Goal: Transaction & Acquisition: Purchase product/service

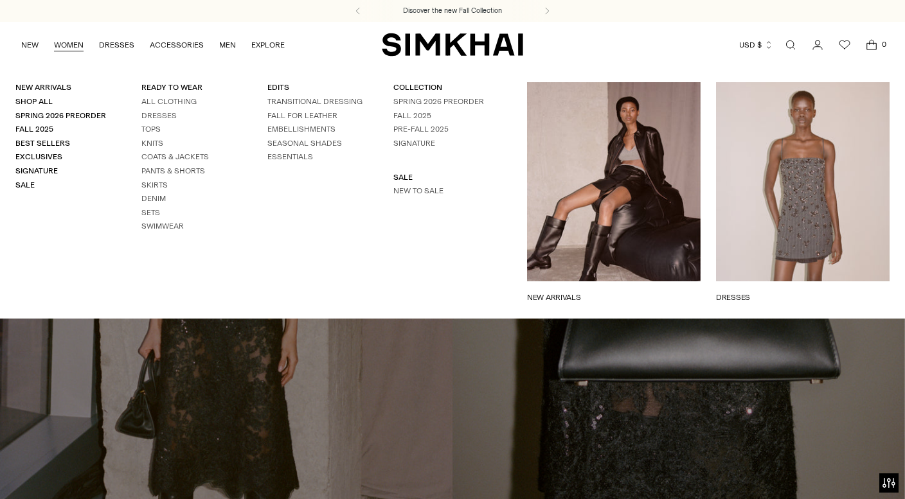
click at [75, 42] on link "WOMEN" at bounding box center [69, 45] width 30 height 28
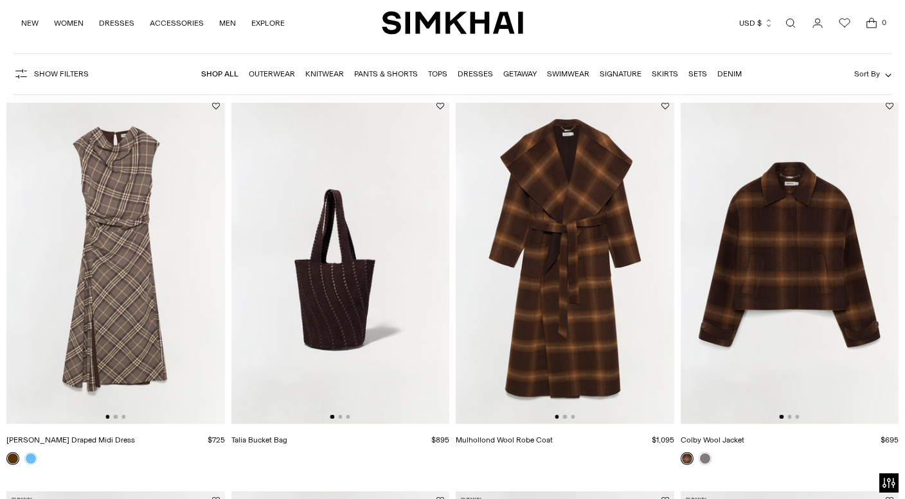
scroll to position [89, 0]
click at [587, 258] on img at bounding box center [565, 259] width 219 height 327
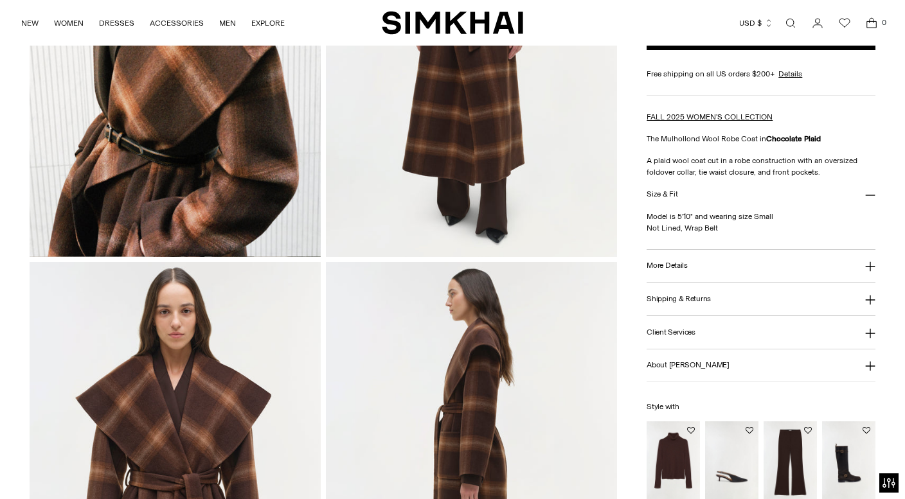
scroll to position [281, 0]
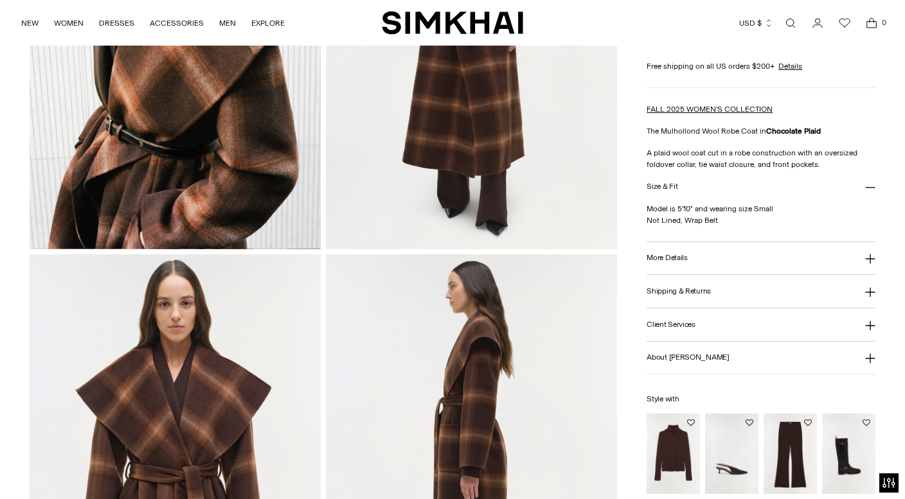
click at [663, 258] on h3 "More Details" at bounding box center [667, 258] width 40 height 8
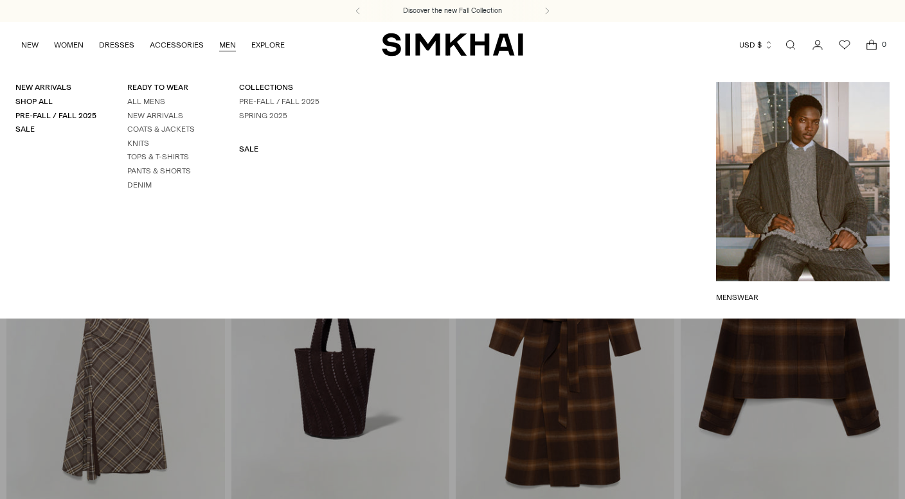
scroll to position [89, 0]
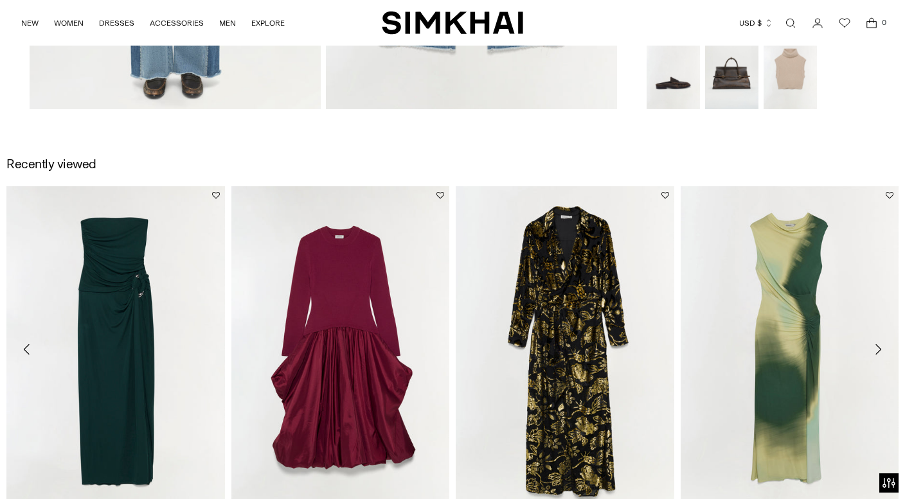
scroll to position [1374, 0]
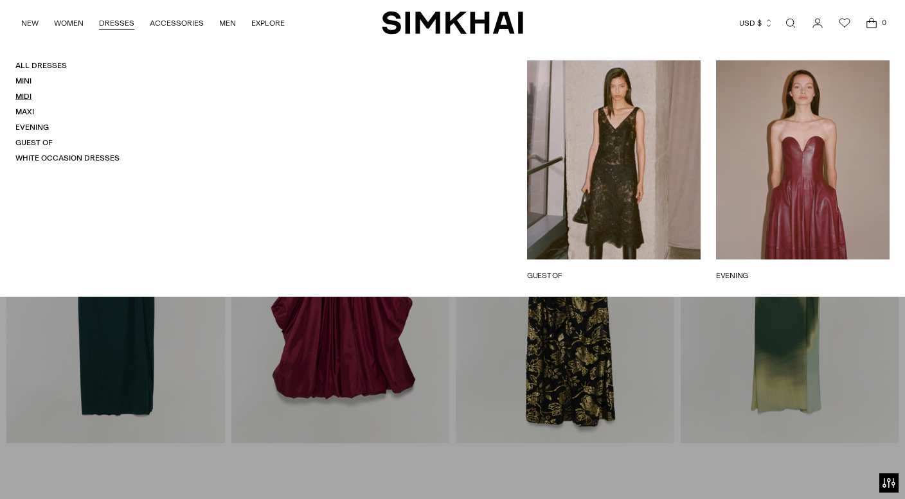
click at [17, 99] on link "Midi" at bounding box center [23, 96] width 16 height 9
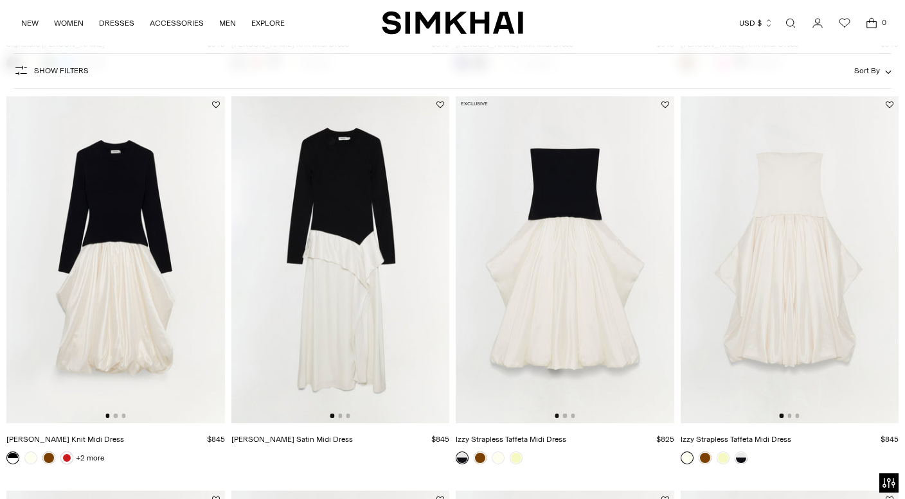
scroll to position [868, 0]
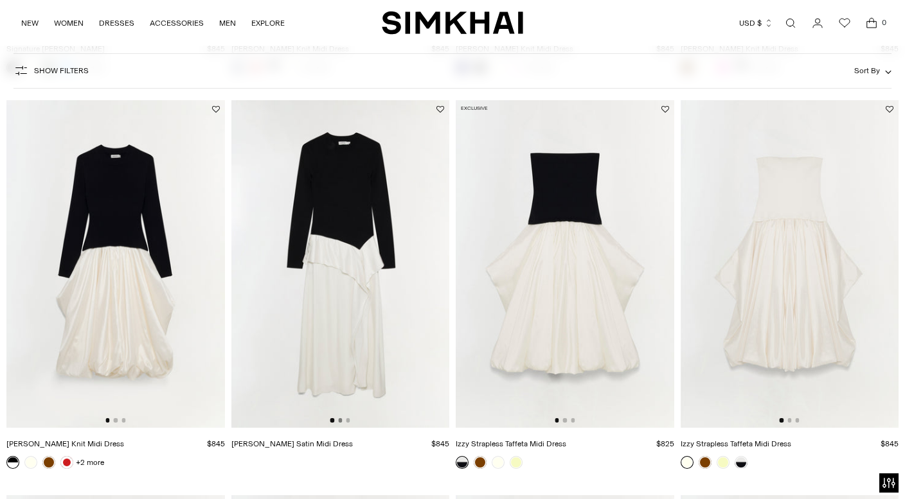
click at [341, 422] on button "Go to slide 2" at bounding box center [340, 420] width 4 height 4
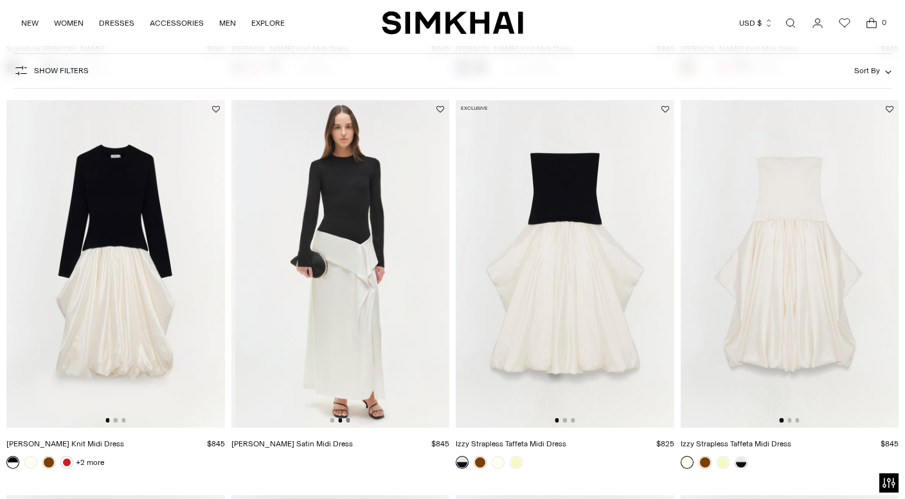
scroll to position [0, 219]
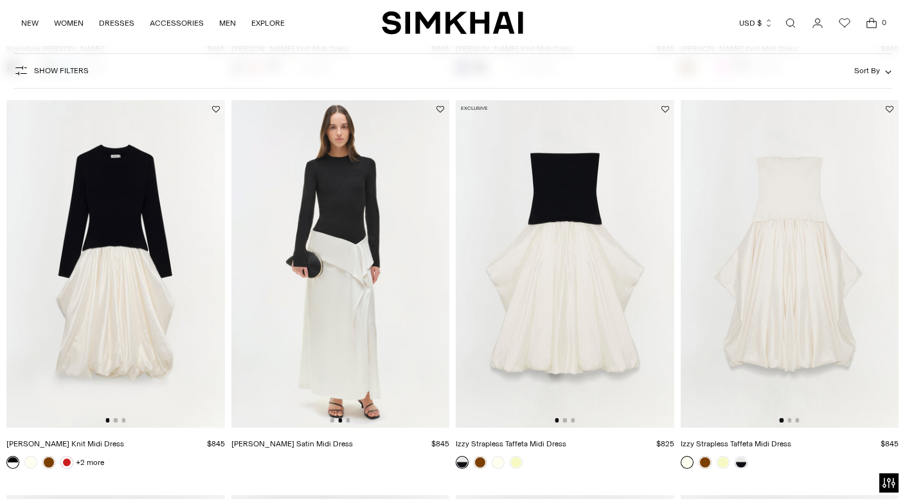
click at [351, 421] on img at bounding box center [340, 263] width 219 height 327
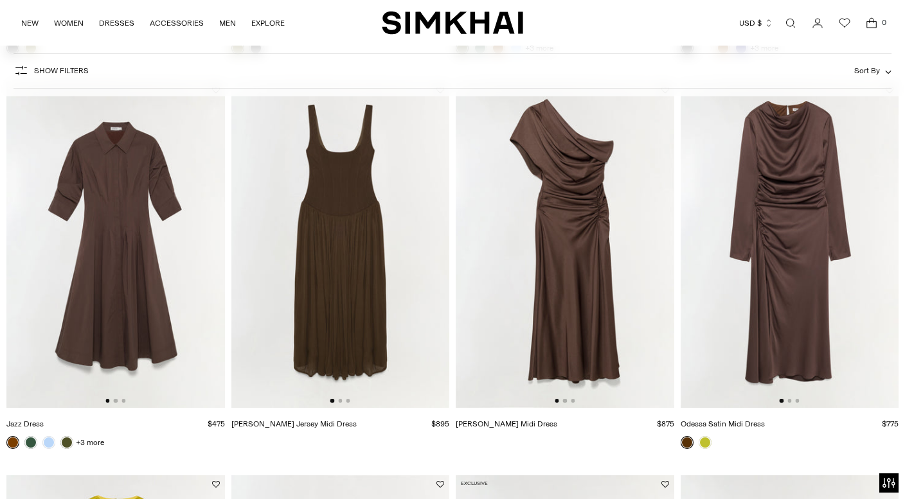
scroll to position [3249, 0]
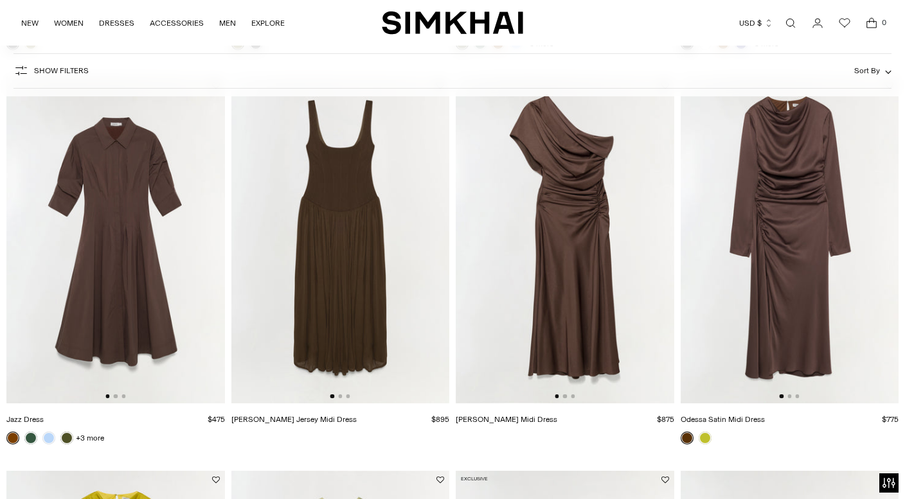
click at [608, 271] on img at bounding box center [565, 239] width 219 height 327
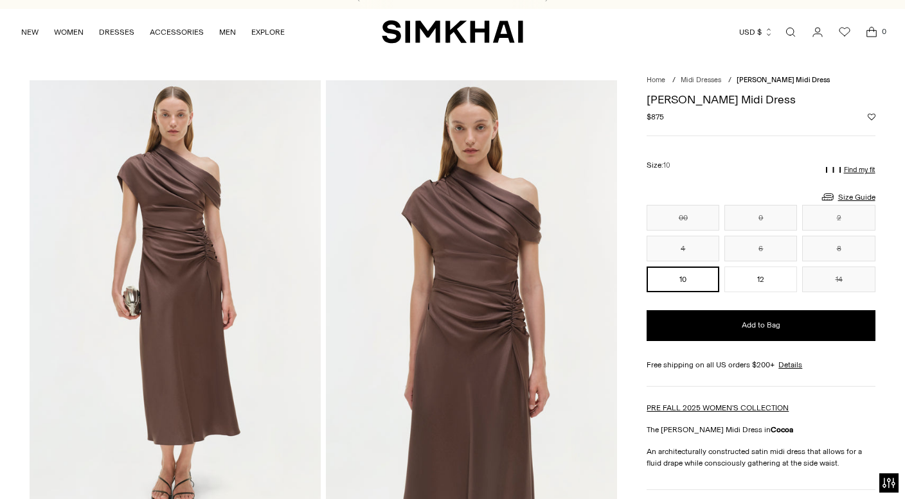
scroll to position [3, 0]
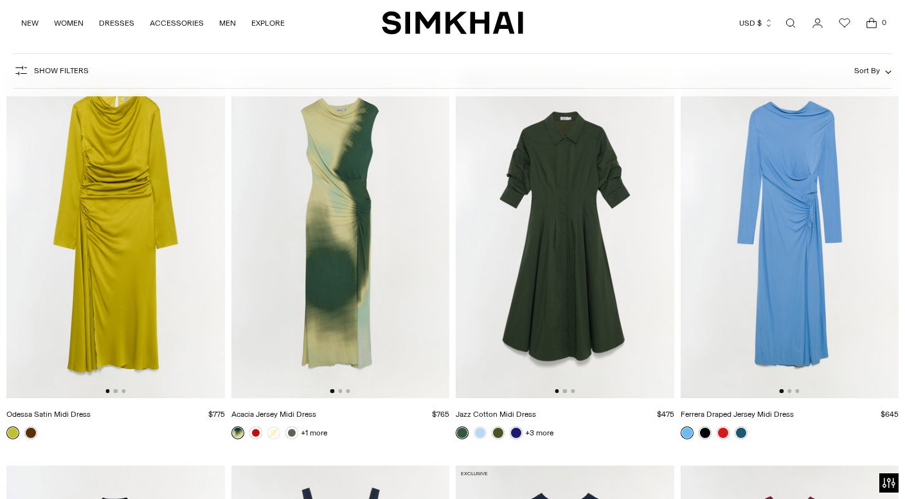
scroll to position [3648, 0]
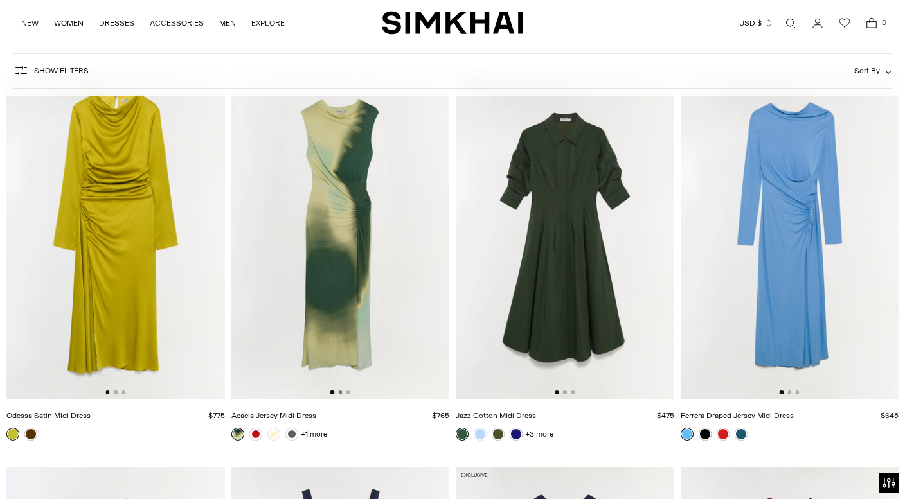
click at [339, 391] on button "Go to slide 2" at bounding box center [340, 393] width 4 height 4
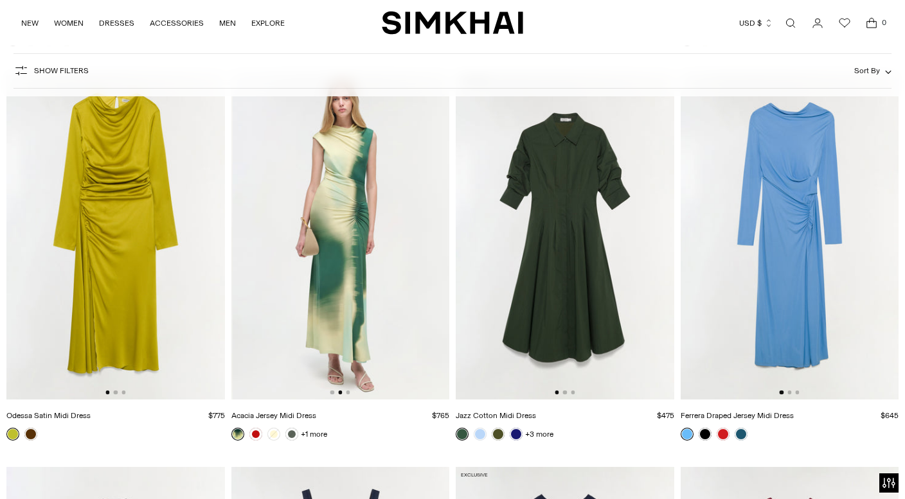
scroll to position [0, 219]
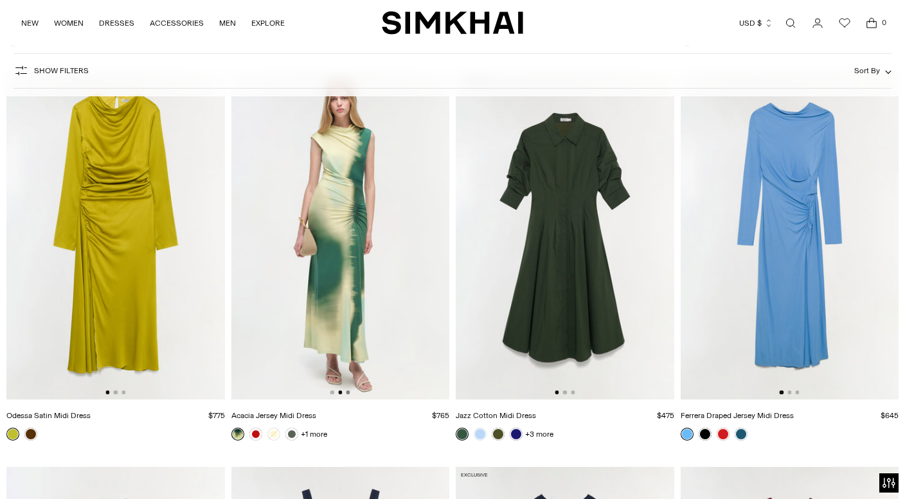
click at [347, 394] on button "Go to slide 3" at bounding box center [348, 393] width 4 height 4
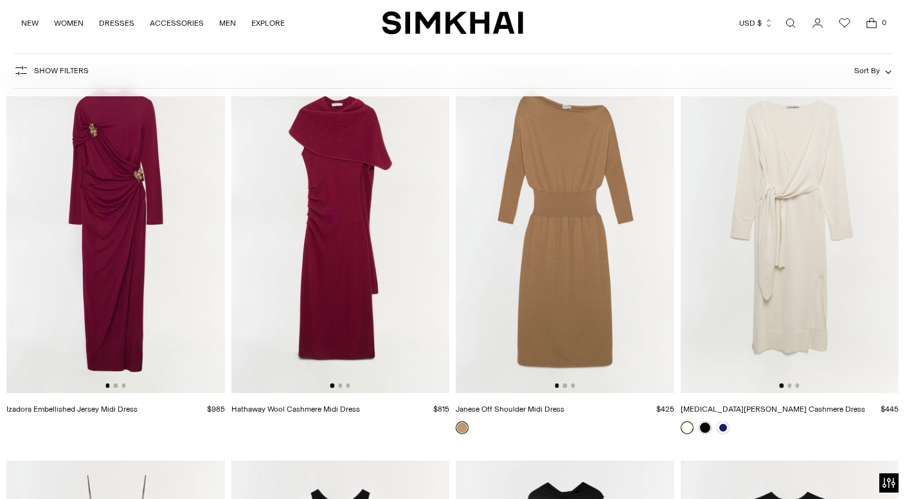
scroll to position [4443, 0]
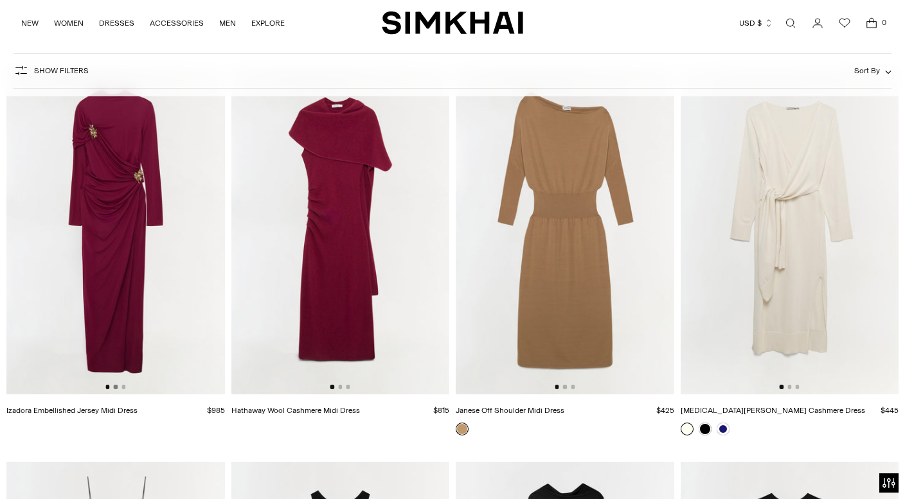
click at [114, 388] on button "Go to slide 2" at bounding box center [116, 387] width 4 height 4
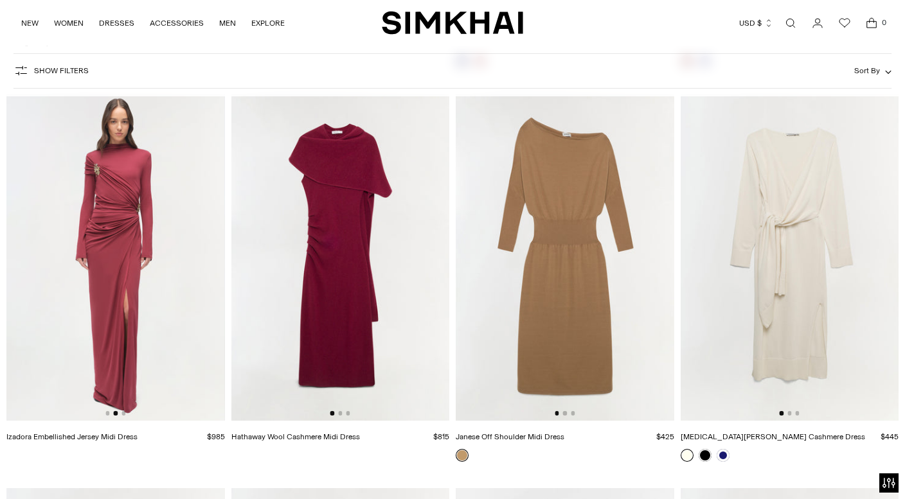
scroll to position [4419, 0]
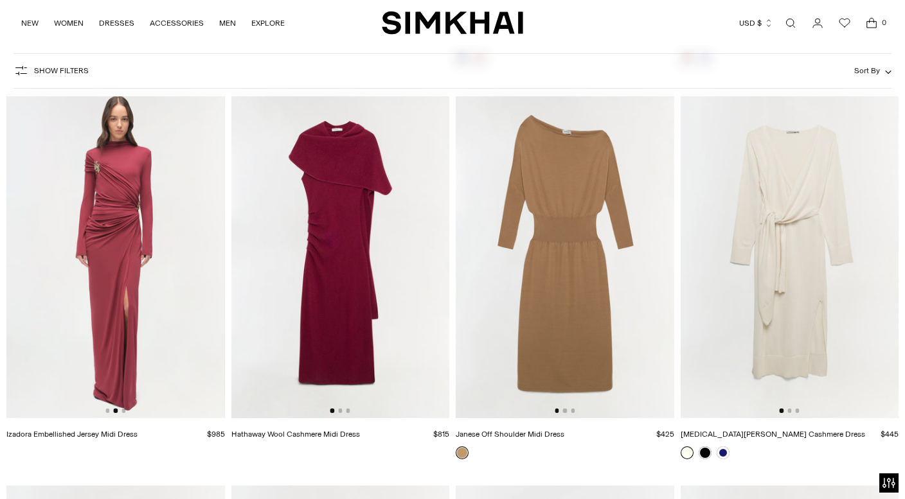
click at [789, 414] on img at bounding box center [790, 254] width 219 height 327
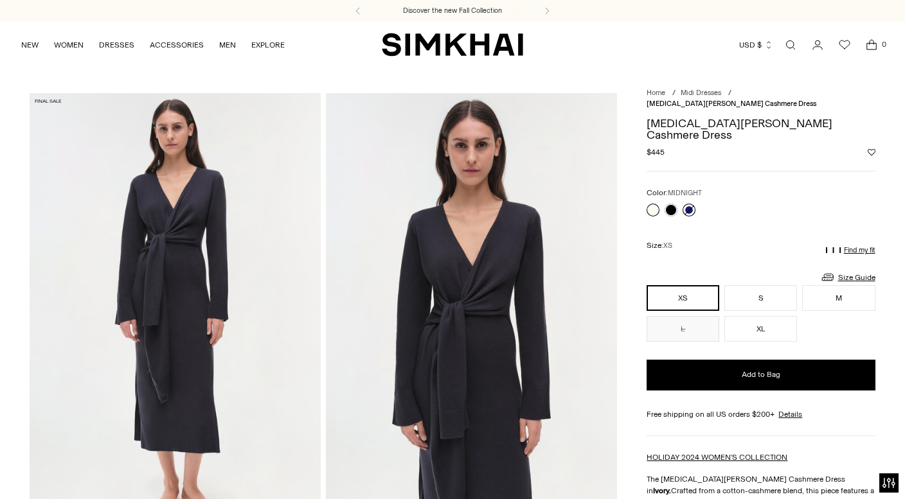
click at [686, 204] on link at bounding box center [689, 210] width 13 height 13
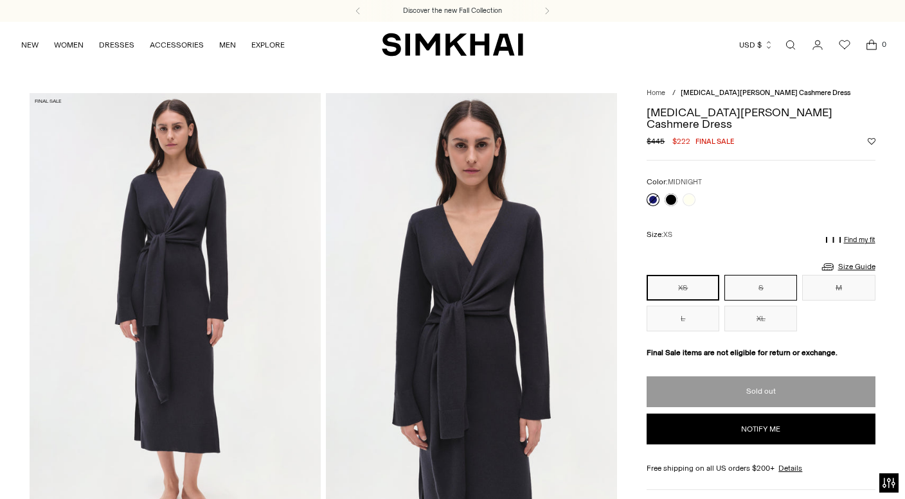
click at [762, 275] on button "S" at bounding box center [760, 288] width 73 height 26
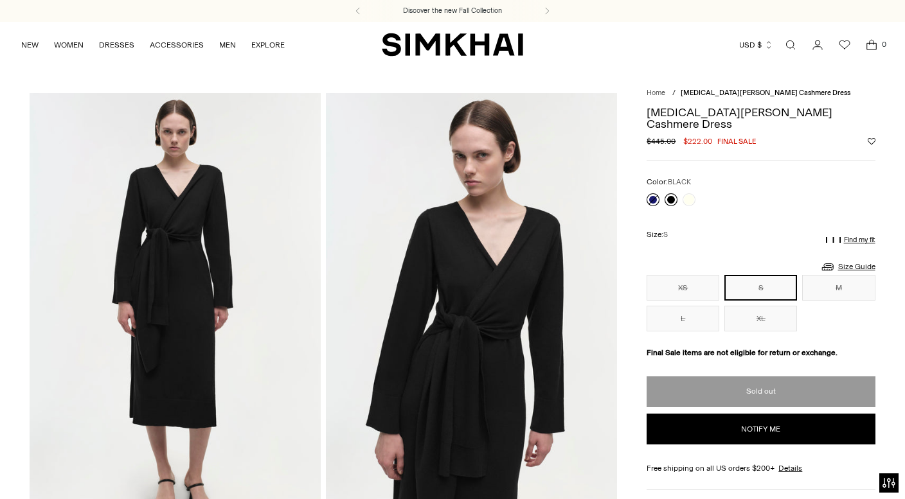
click at [671, 193] on link at bounding box center [671, 199] width 13 height 13
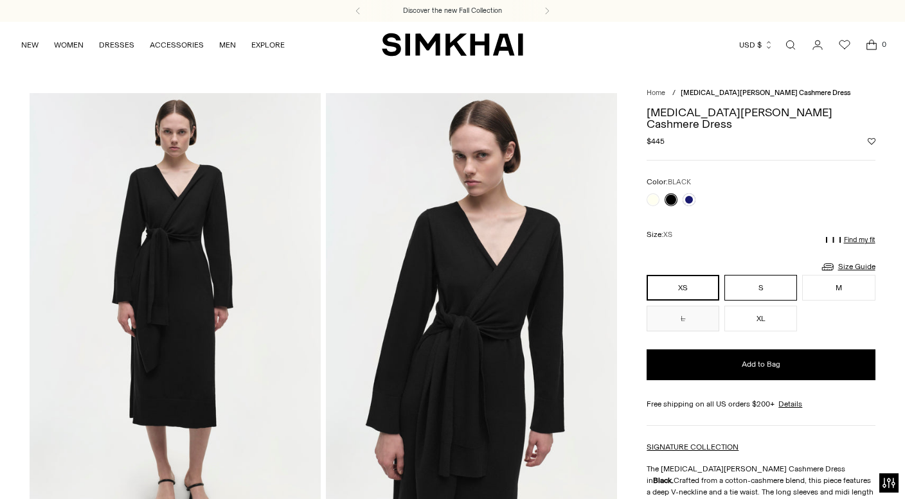
click at [746, 275] on button "S" at bounding box center [760, 288] width 73 height 26
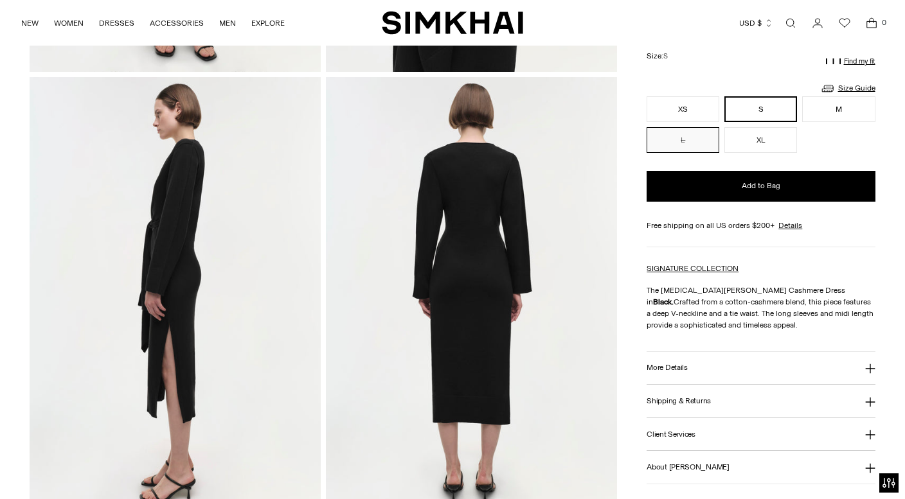
scroll to position [455, 0]
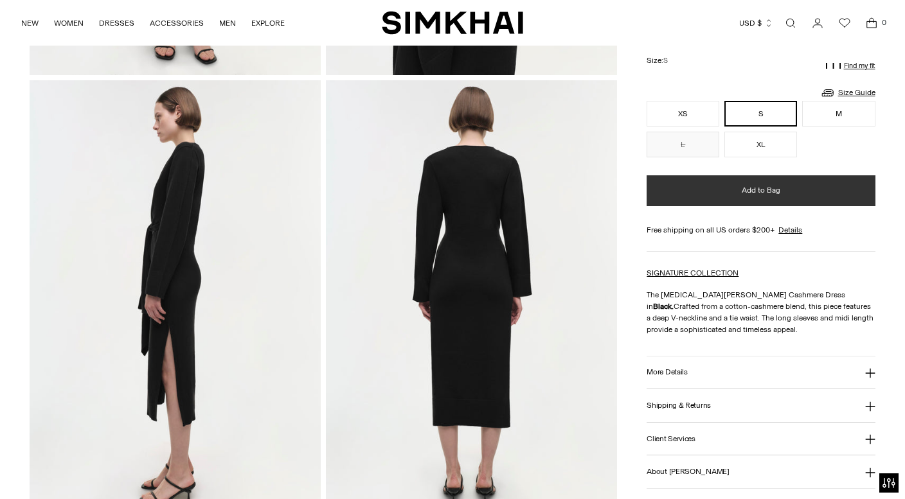
click at [723, 181] on button "Add to Bag" at bounding box center [761, 190] width 228 height 31
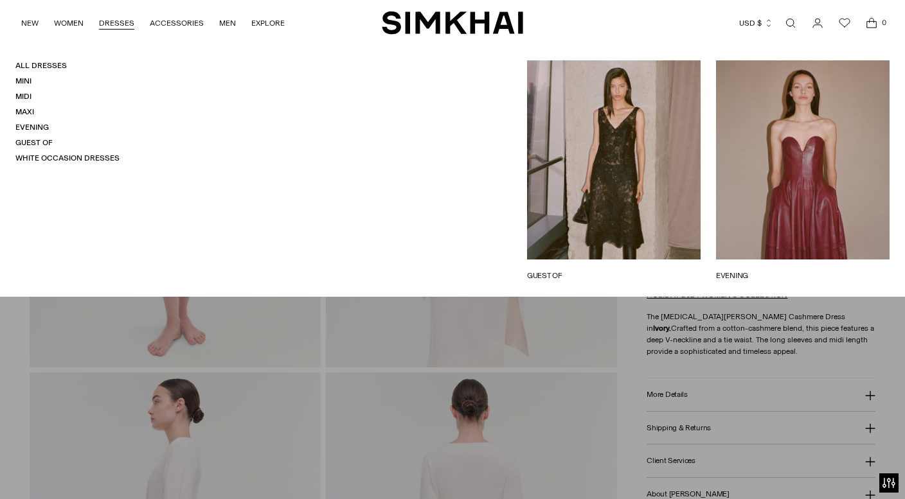
scroll to position [142, 0]
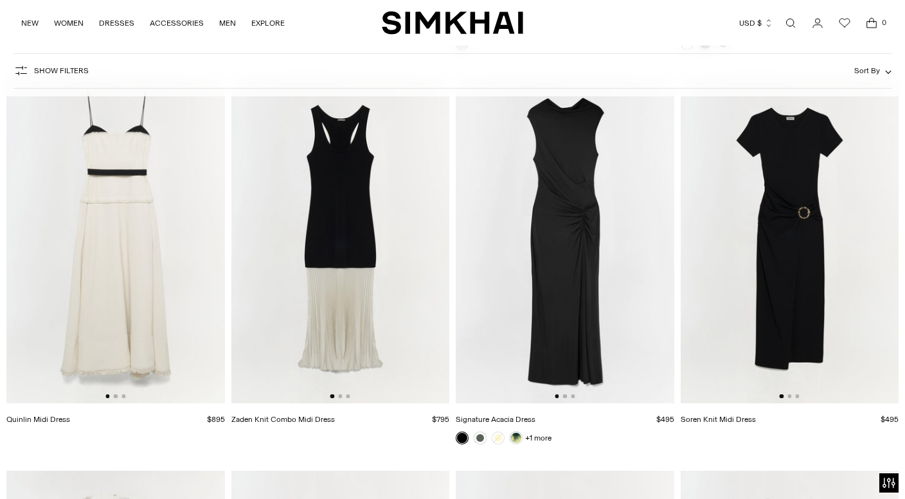
scroll to position [4828, 0]
click at [341, 397] on button "Go to slide 2" at bounding box center [340, 397] width 4 height 4
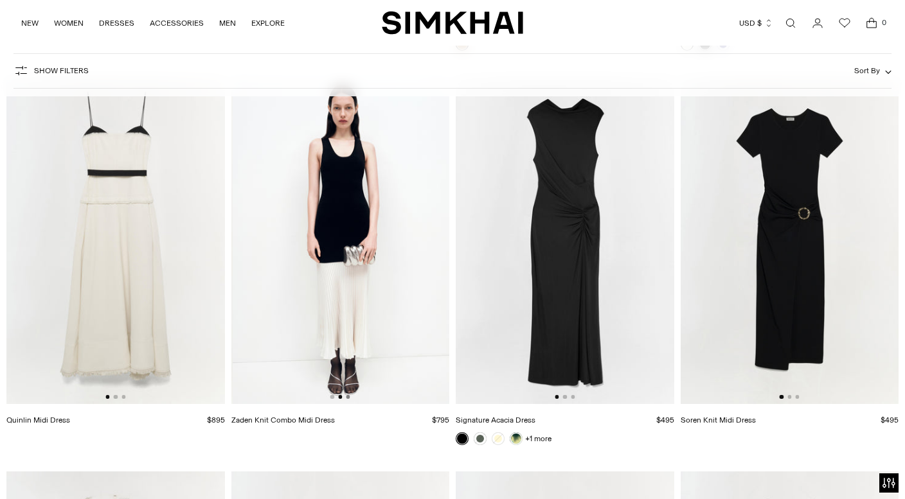
scroll to position [0, 219]
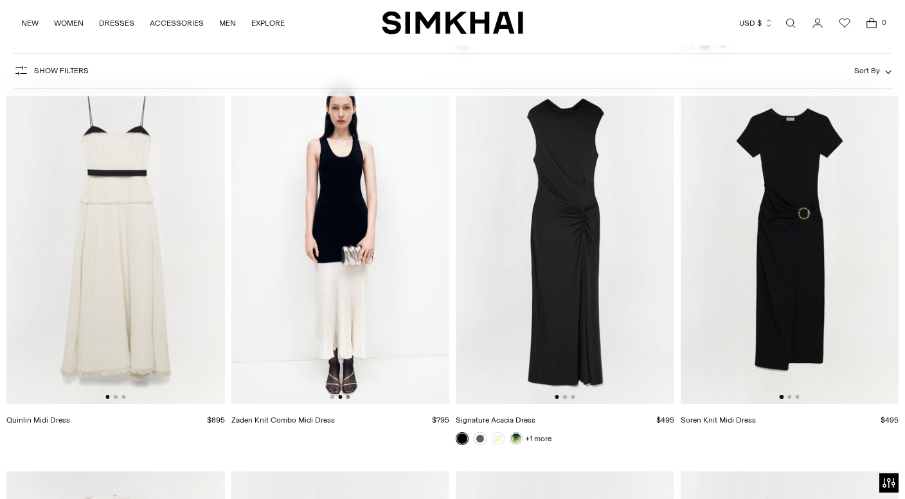
click at [349, 398] on button "Go to slide 3" at bounding box center [348, 397] width 4 height 4
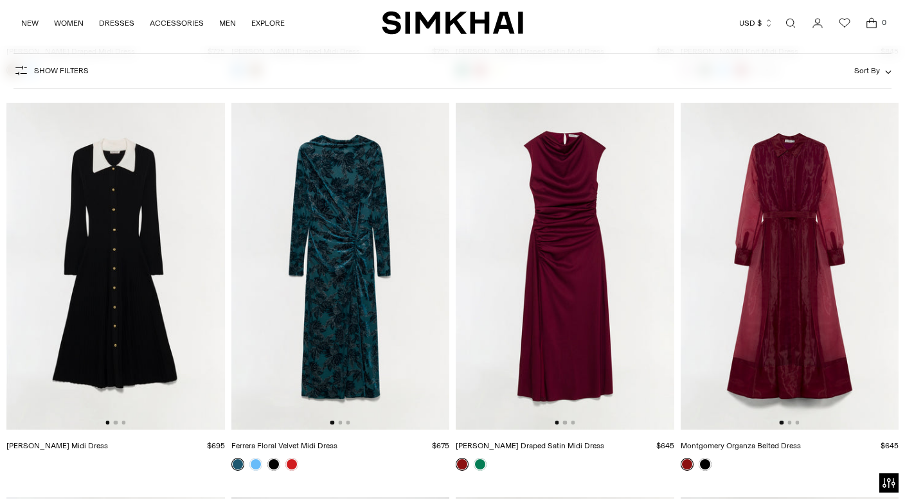
scroll to position [8344, 0]
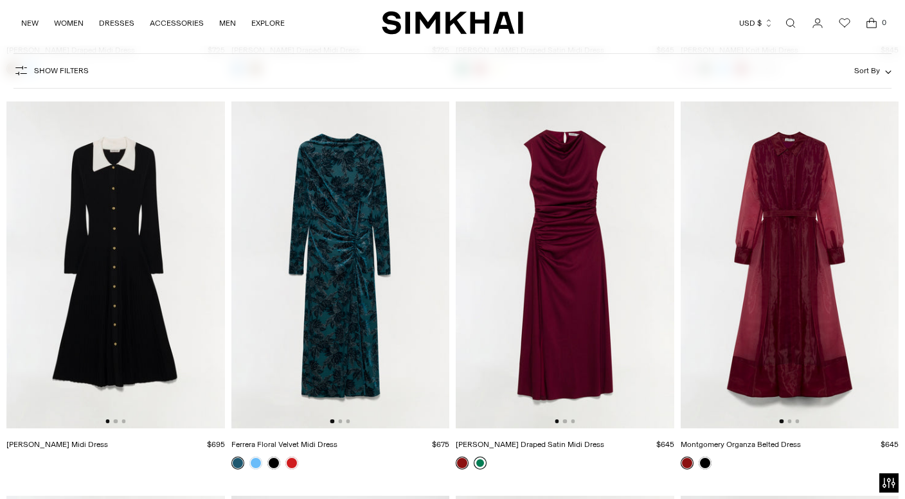
click at [480, 465] on link at bounding box center [480, 463] width 13 height 13
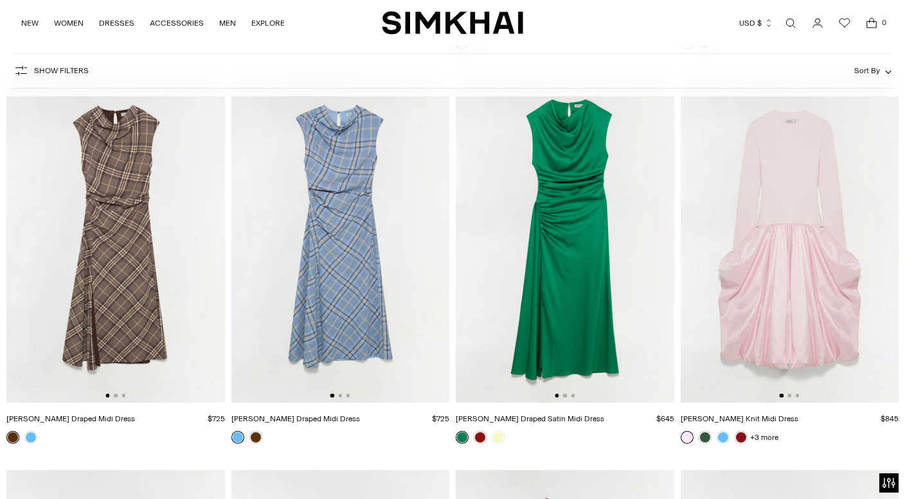
scroll to position [7974, 0]
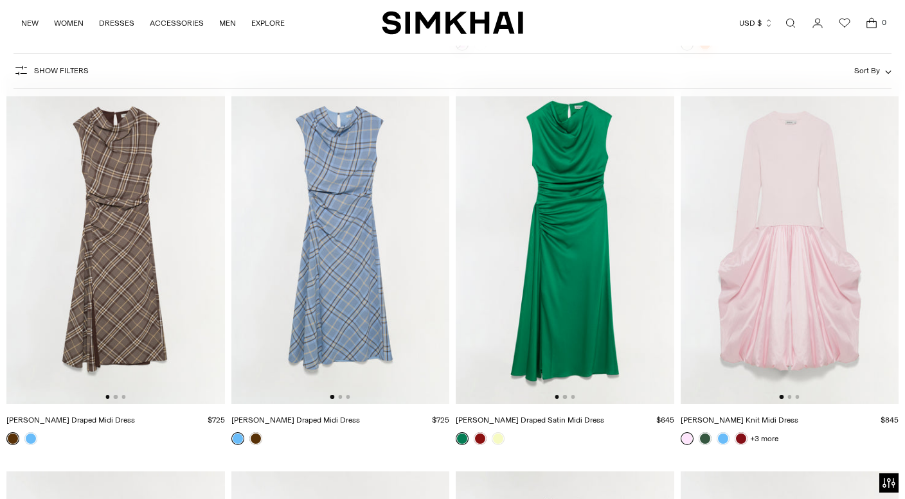
click at [120, 256] on img at bounding box center [115, 240] width 219 height 327
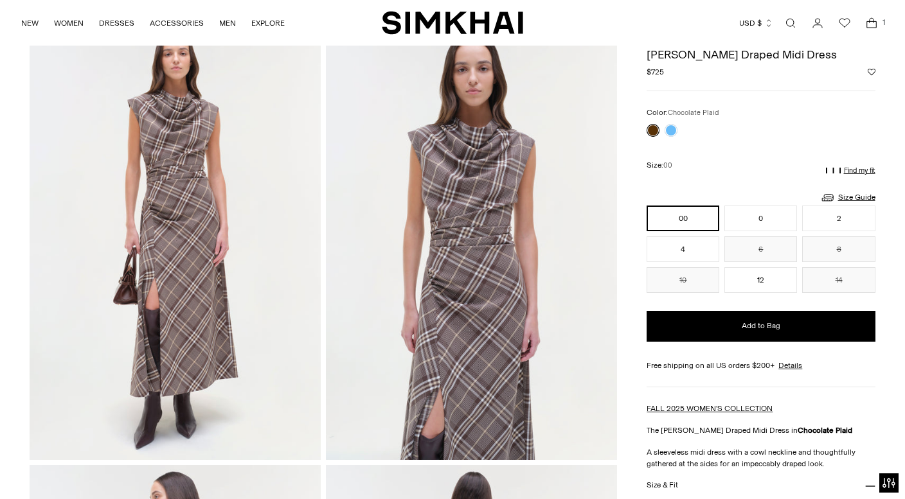
scroll to position [67, 0]
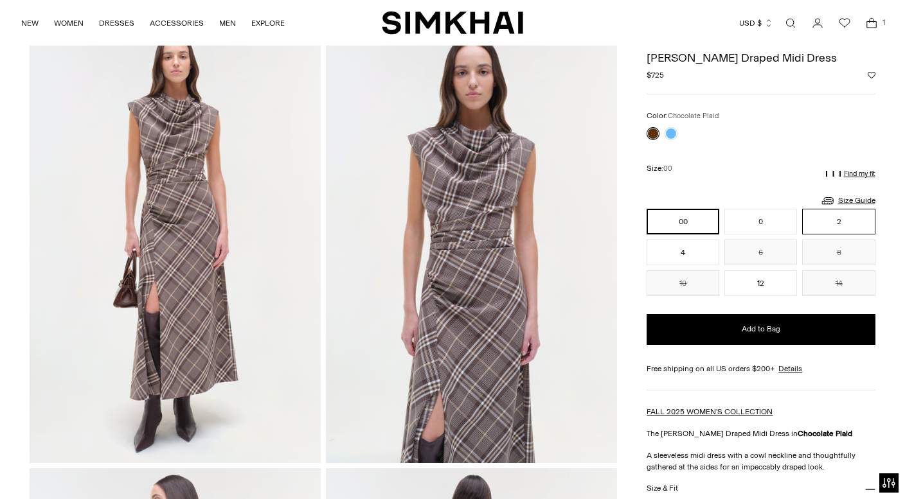
click at [831, 229] on button "2" at bounding box center [838, 222] width 73 height 26
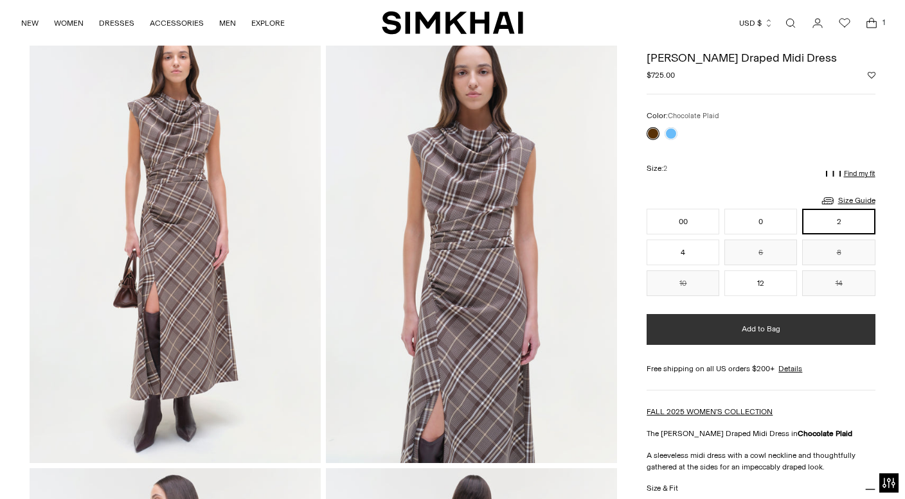
click at [748, 328] on span "Add to Bag" at bounding box center [761, 329] width 39 height 11
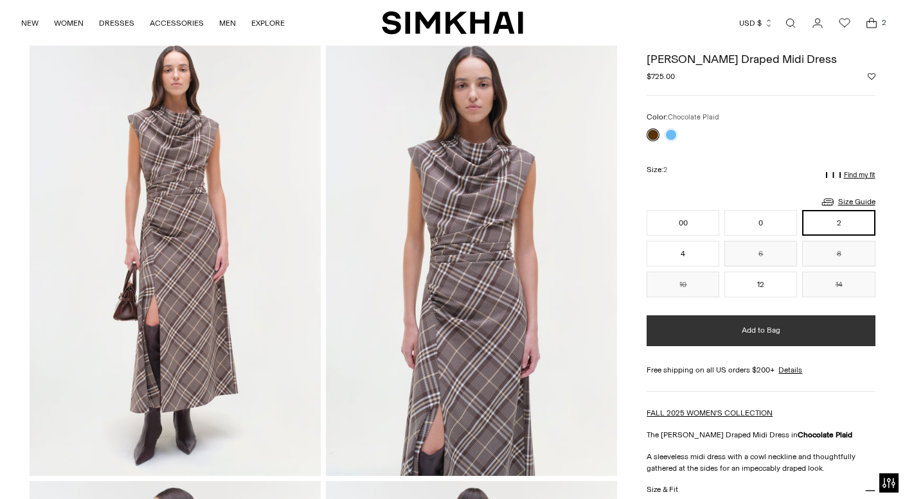
scroll to position [44, 0]
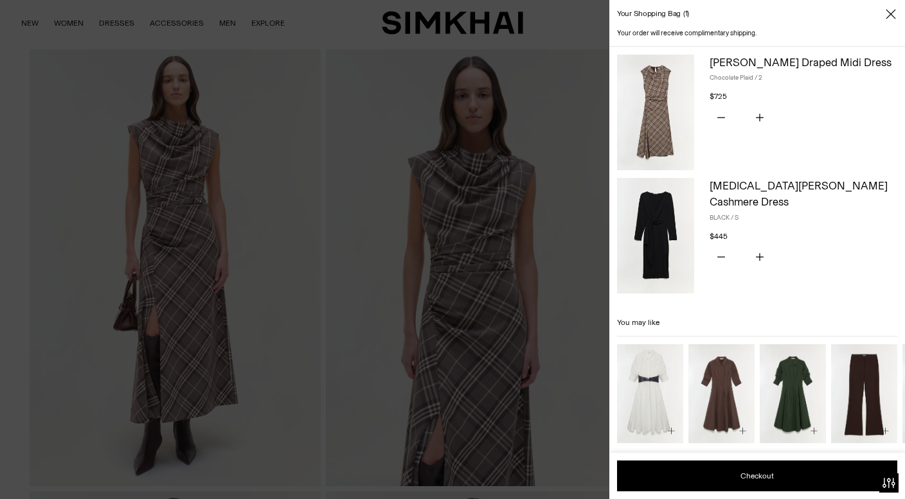
click at [894, 18] on icon "Close" at bounding box center [891, 14] width 10 height 13
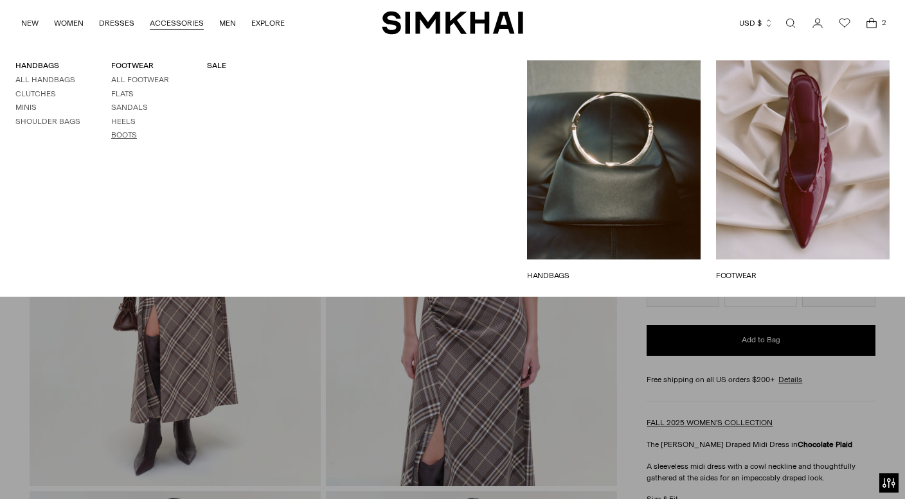
click at [125, 136] on link "Boots" at bounding box center [124, 134] width 26 height 9
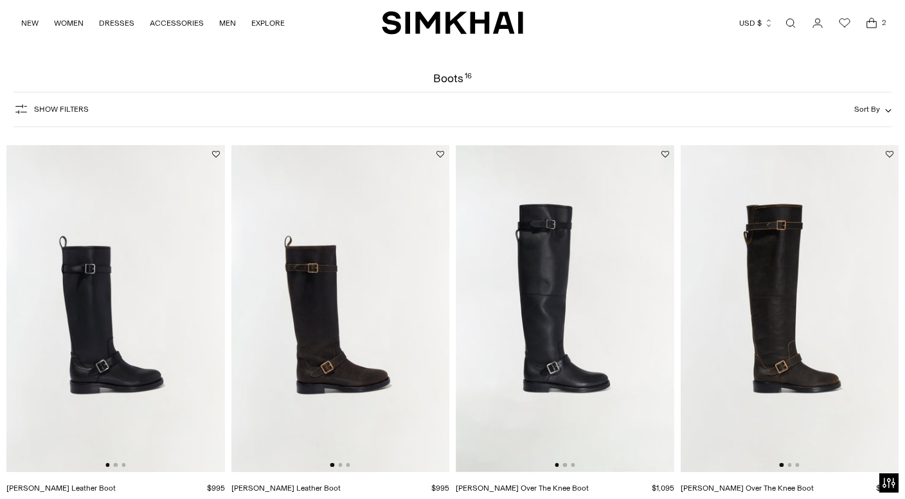
scroll to position [26, 0]
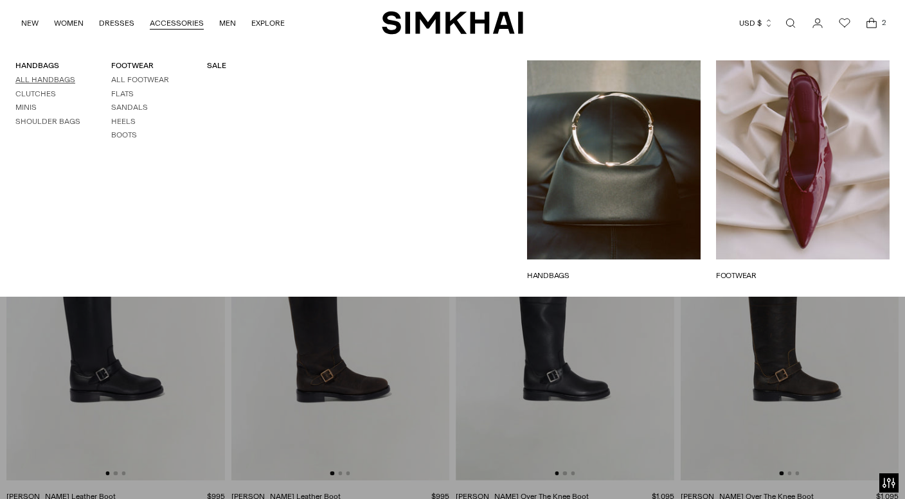
click at [55, 80] on link "All Handbags" at bounding box center [45, 79] width 60 height 9
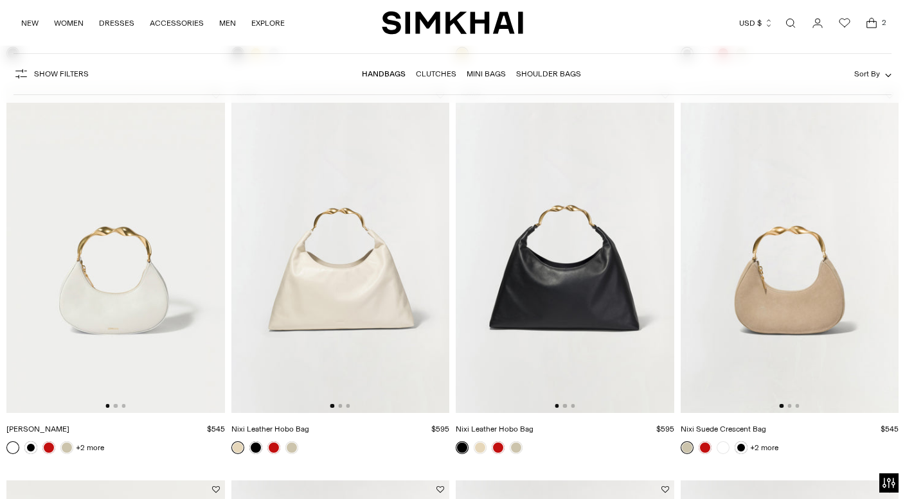
scroll to position [1684, 0]
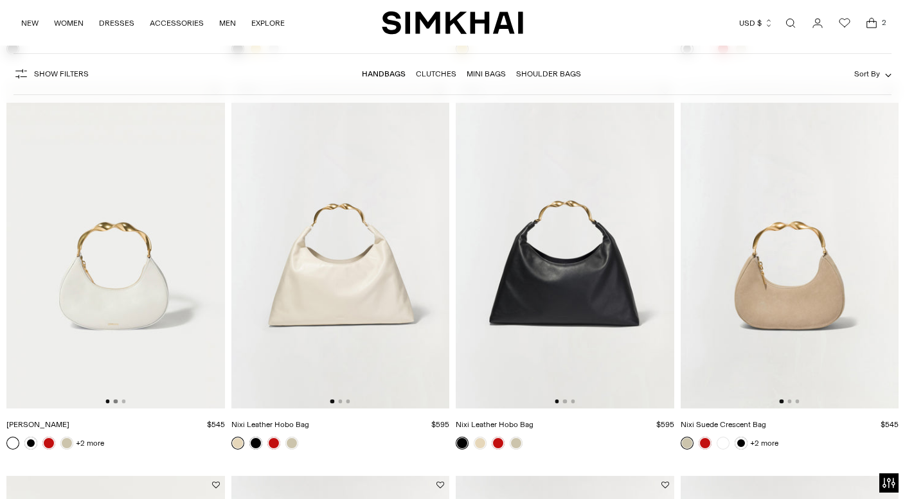
click at [115, 403] on button "Go to slide 2" at bounding box center [116, 402] width 4 height 4
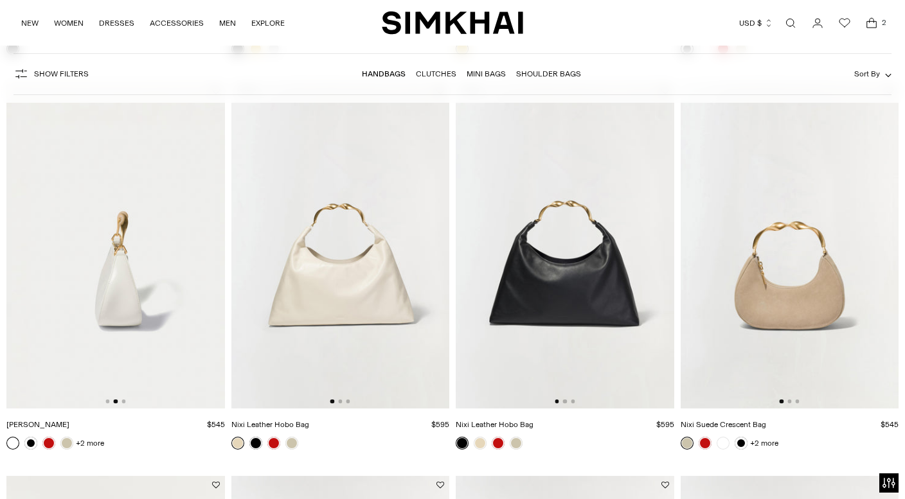
scroll to position [0, 219]
click at [127, 399] on img at bounding box center [115, 245] width 219 height 327
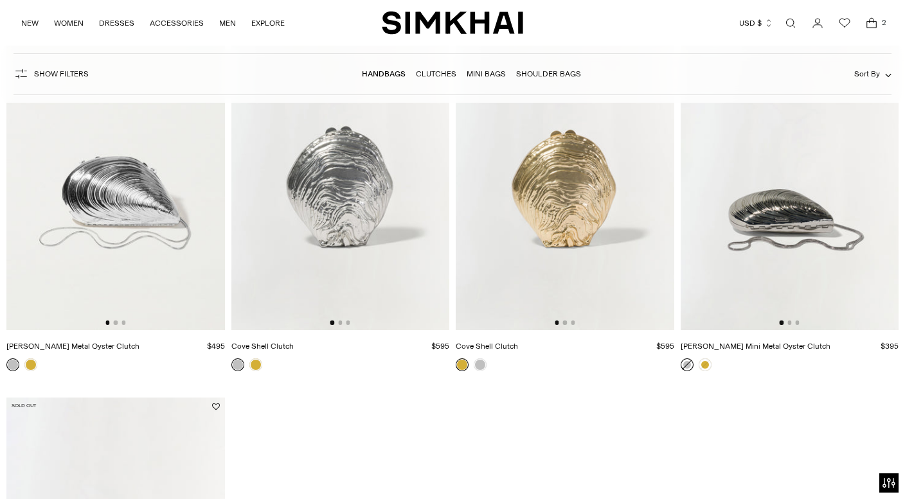
scroll to position [4149, 0]
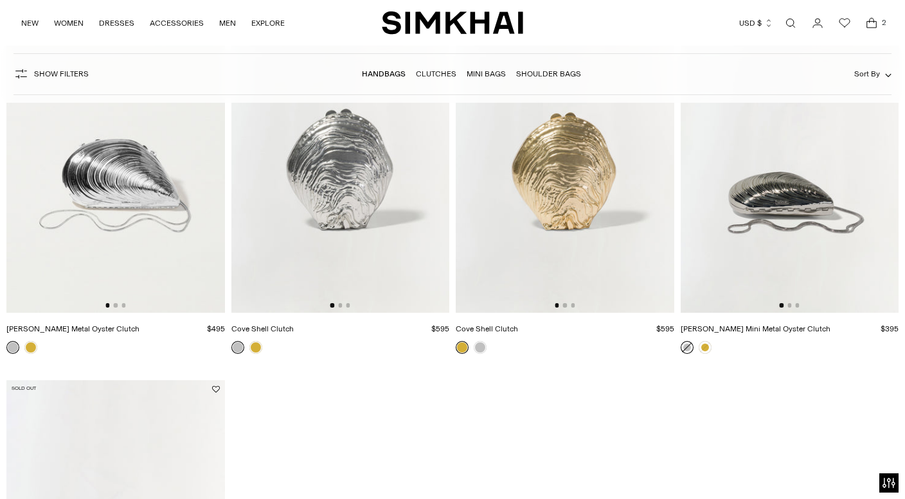
click at [577, 192] on img at bounding box center [565, 148] width 219 height 327
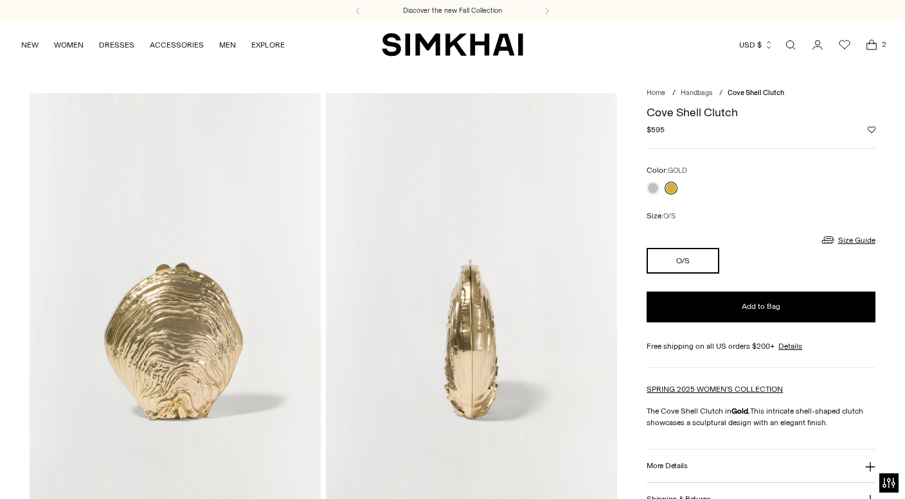
click at [682, 257] on button "O/S" at bounding box center [683, 261] width 73 height 26
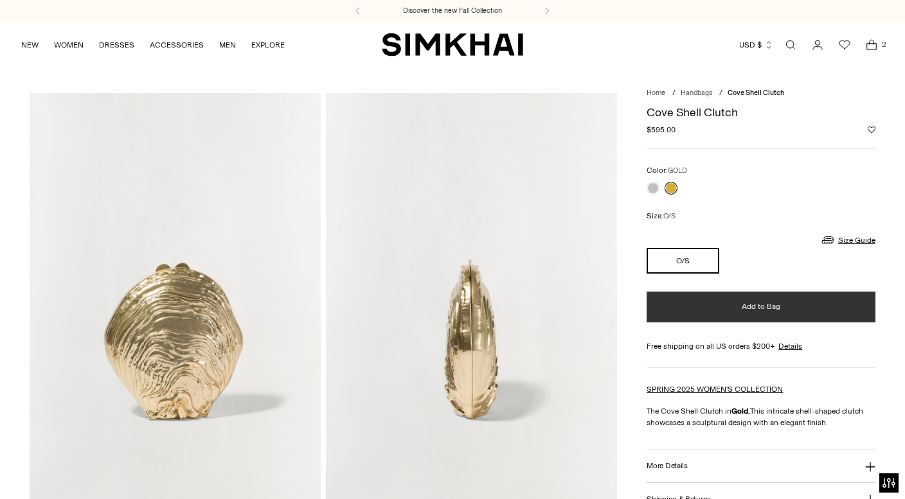
click at [764, 305] on span "Add to Bag" at bounding box center [761, 306] width 39 height 11
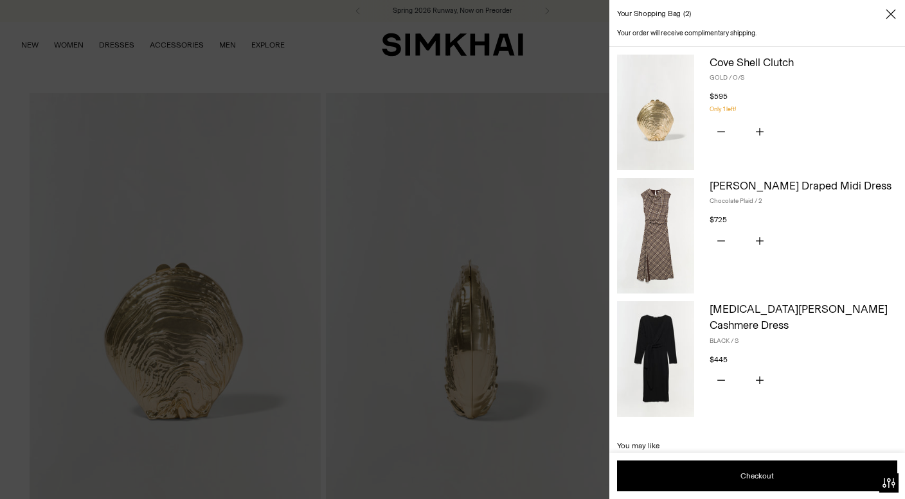
click at [130, 44] on div at bounding box center [452, 249] width 905 height 499
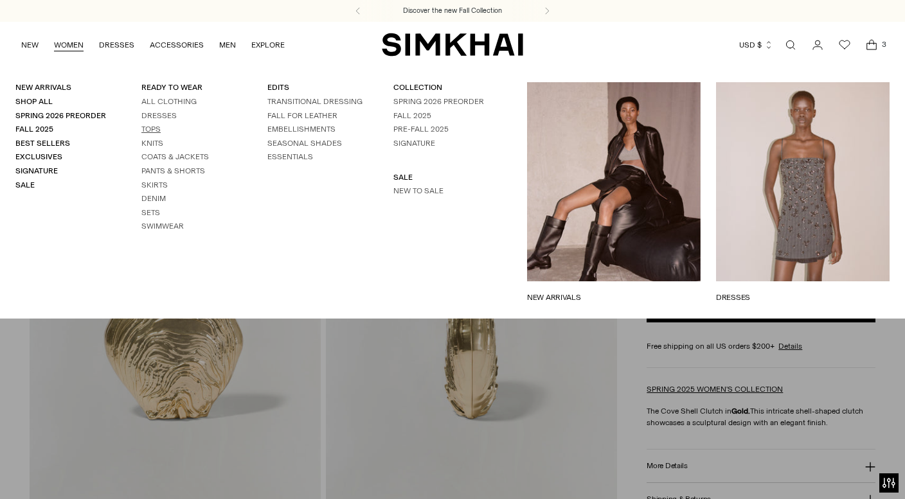
click at [150, 129] on link "Tops" at bounding box center [150, 129] width 19 height 9
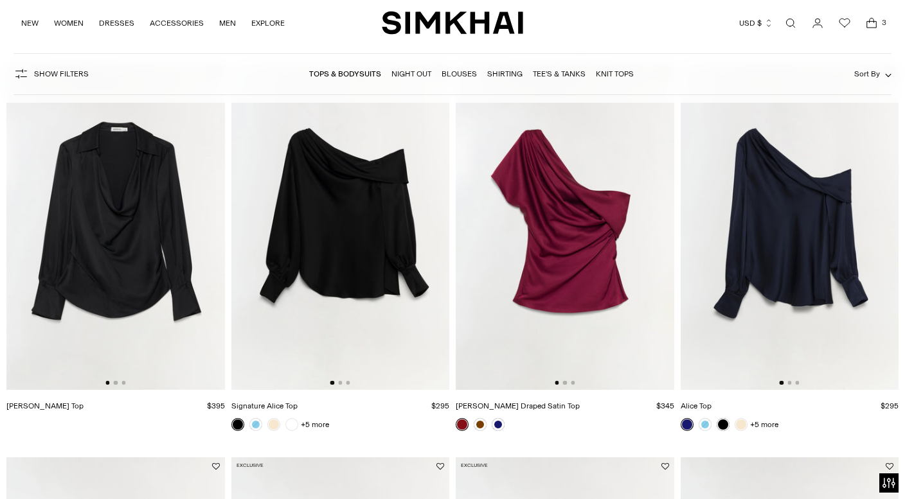
scroll to position [525, 0]
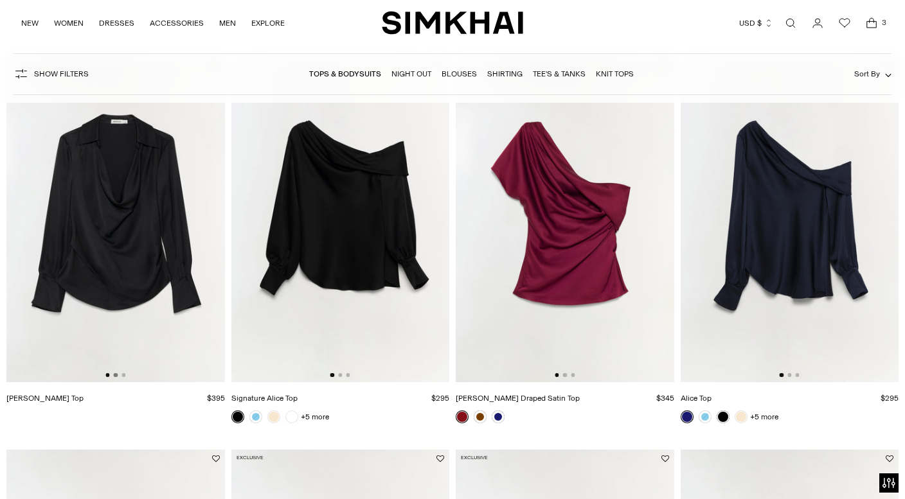
click at [114, 377] on button "Go to slide 2" at bounding box center [116, 375] width 4 height 4
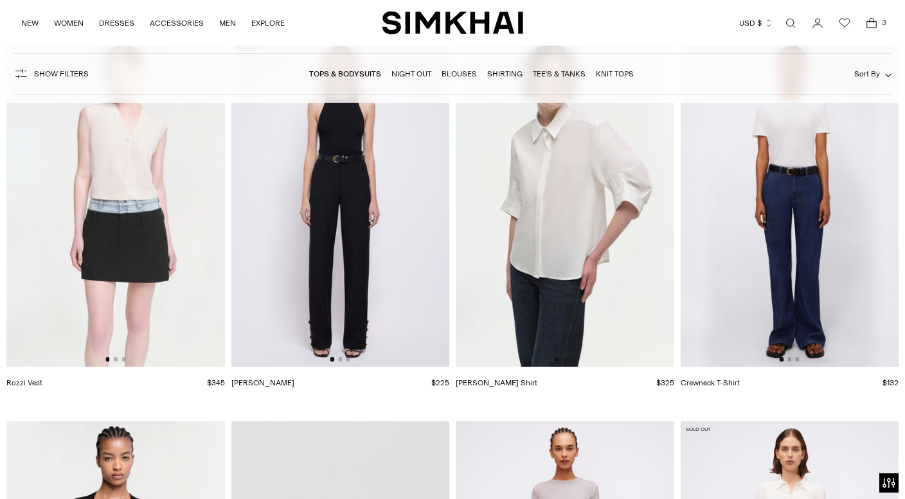
scroll to position [9493, 0]
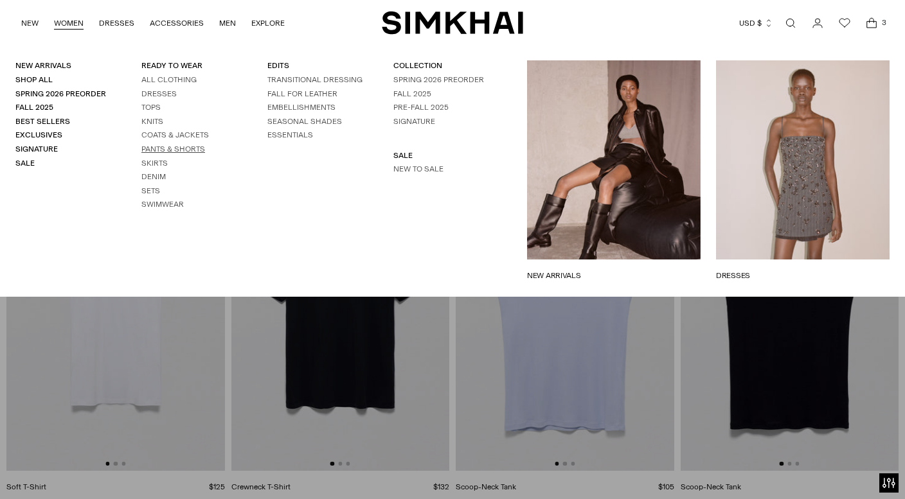
click at [158, 150] on link "Pants & Shorts" at bounding box center [173, 149] width 64 height 9
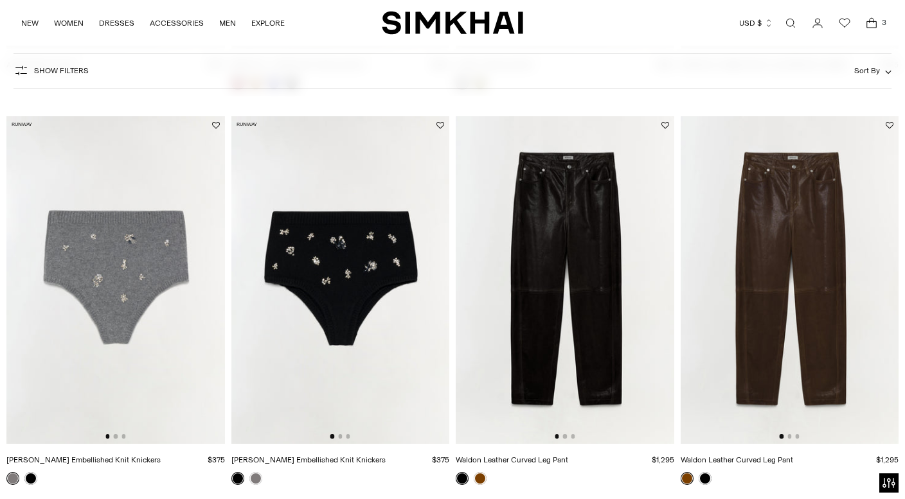
scroll to position [844, 0]
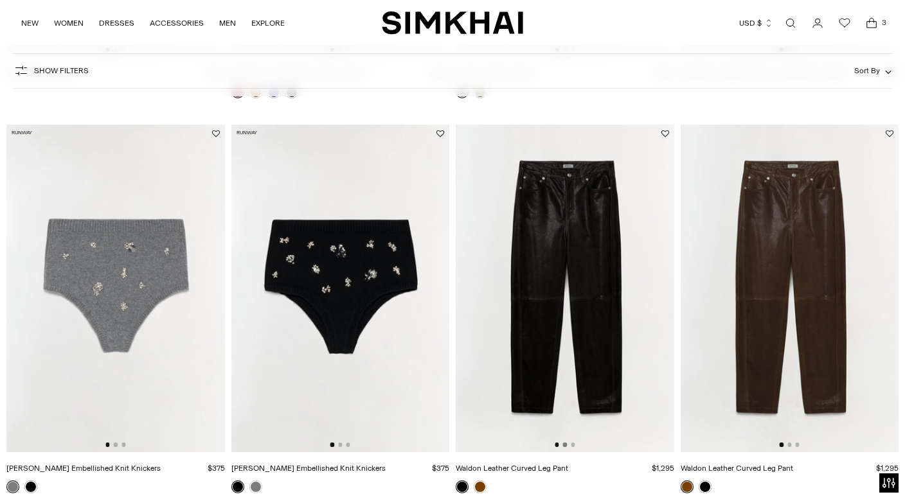
click at [565, 447] on button "Go to slide 2" at bounding box center [565, 445] width 4 height 4
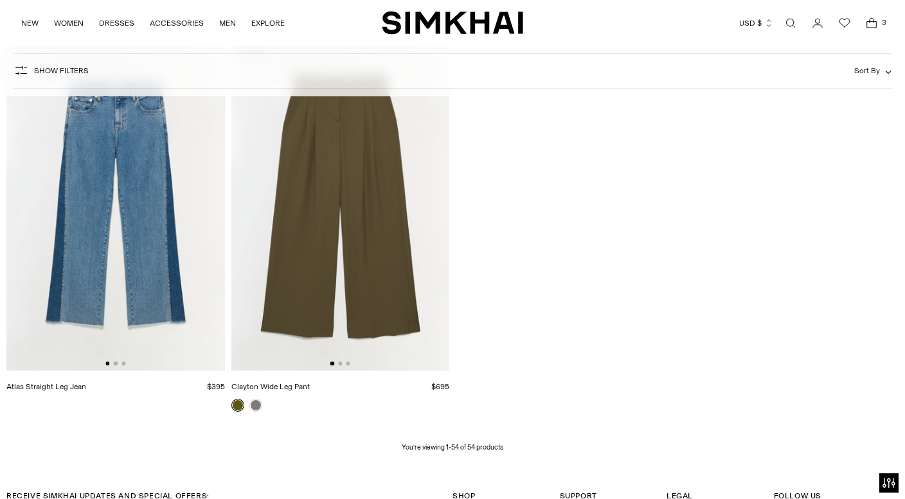
scroll to position [5231, 0]
click at [29, 29] on link "NEW" at bounding box center [29, 23] width 17 height 28
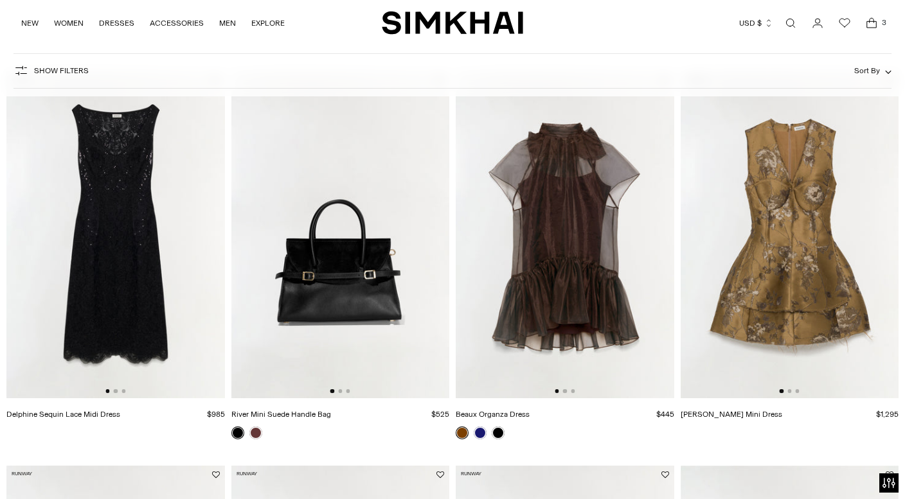
scroll to position [102, 0]
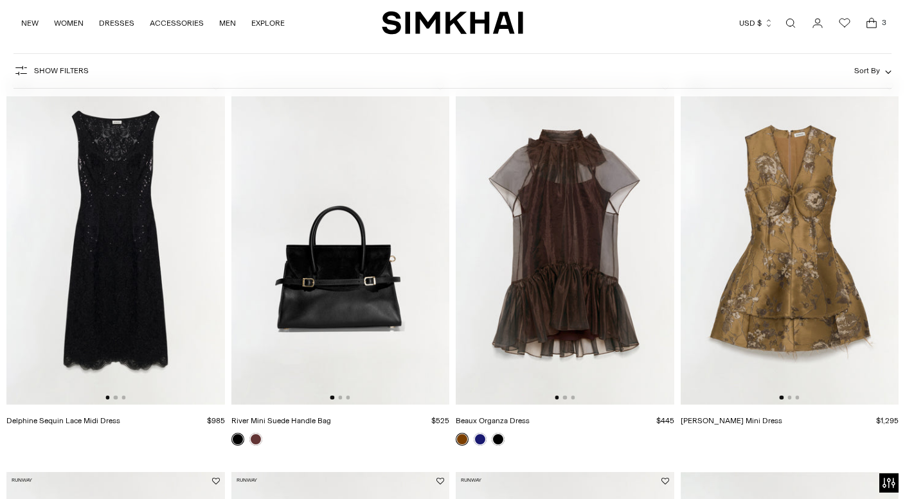
click at [547, 269] on img at bounding box center [565, 241] width 219 height 327
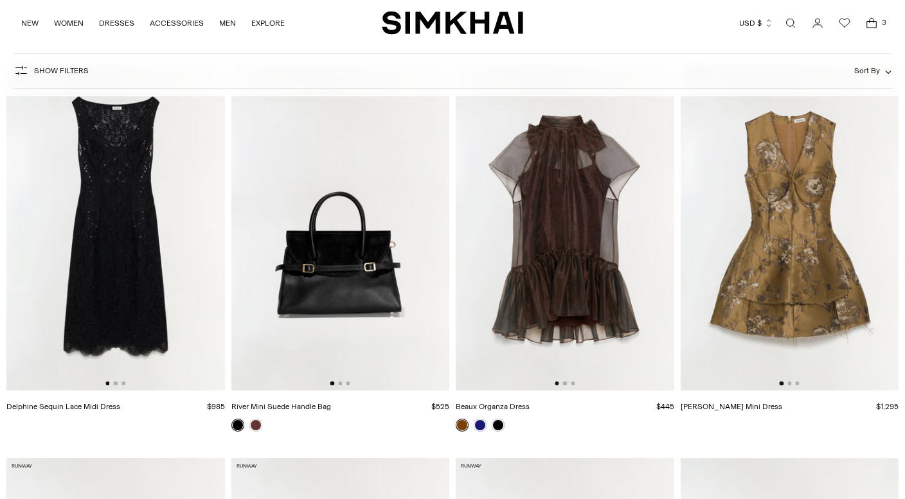
scroll to position [116, 0]
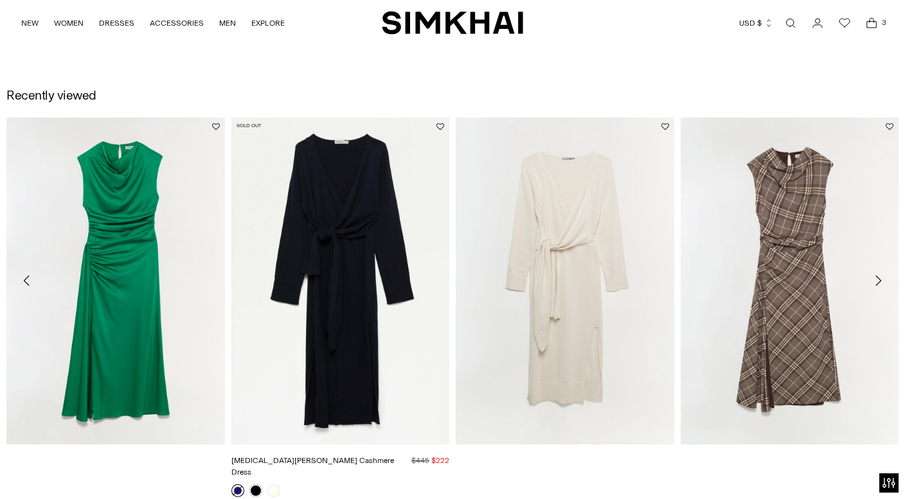
scroll to position [1394, 0]
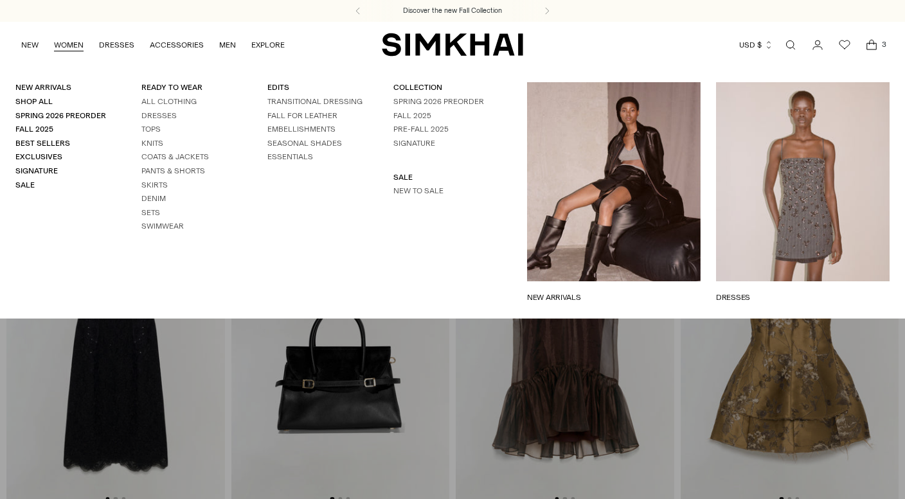
scroll to position [480, 0]
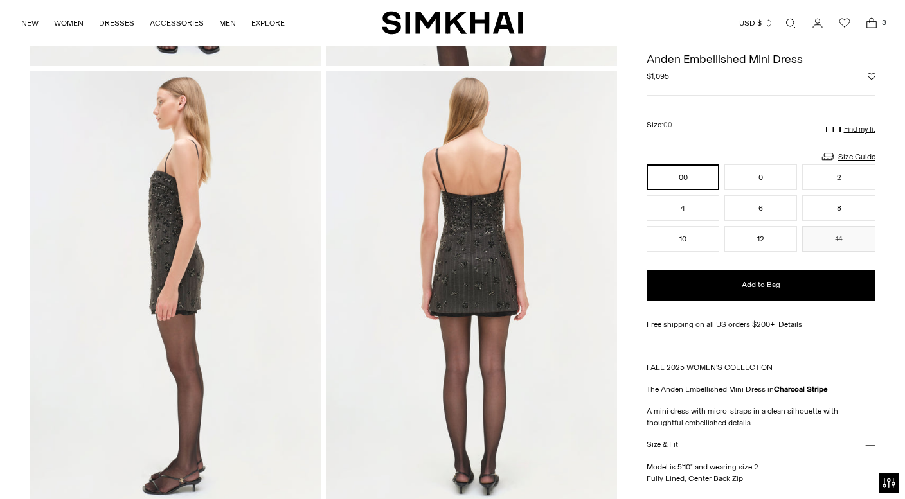
scroll to position [464, 0]
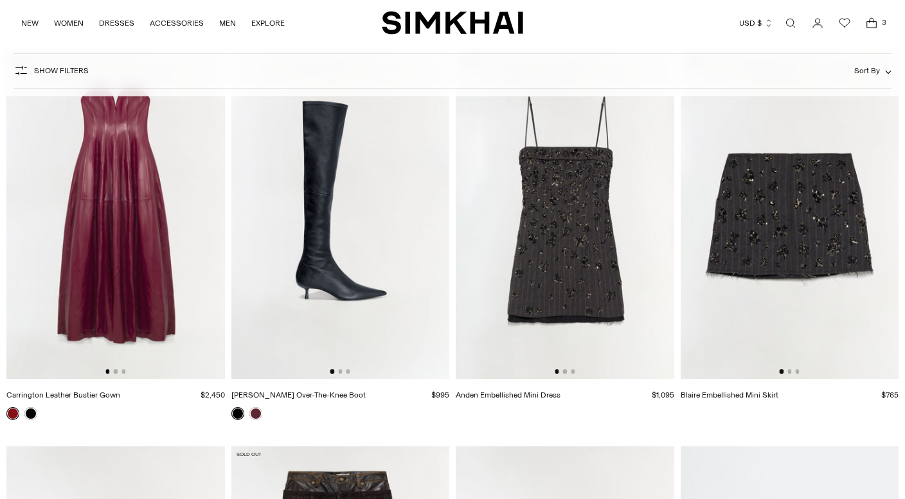
scroll to position [917, 0]
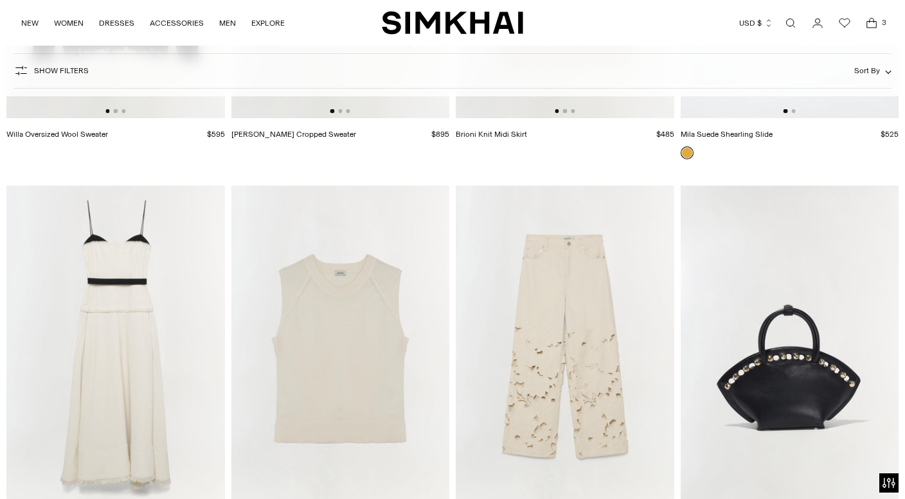
scroll to position [18140, 0]
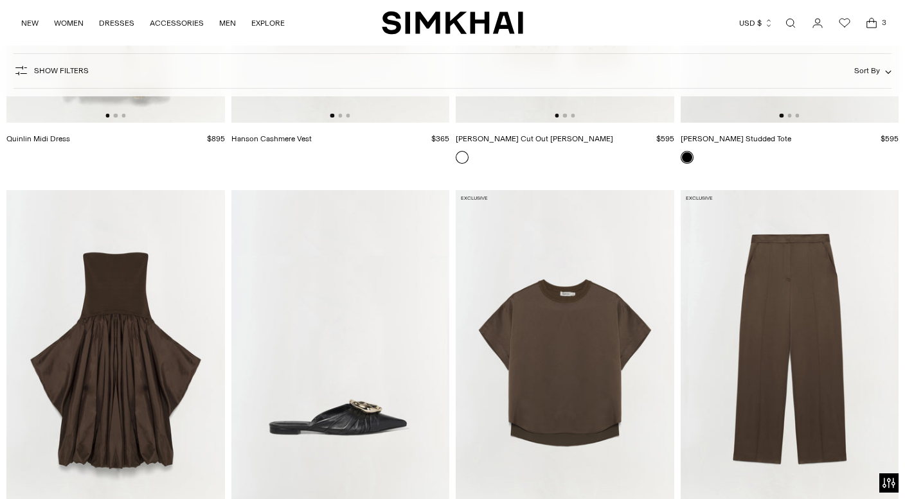
click at [865, 20] on icon "Open cart modal" at bounding box center [872, 23] width 18 height 13
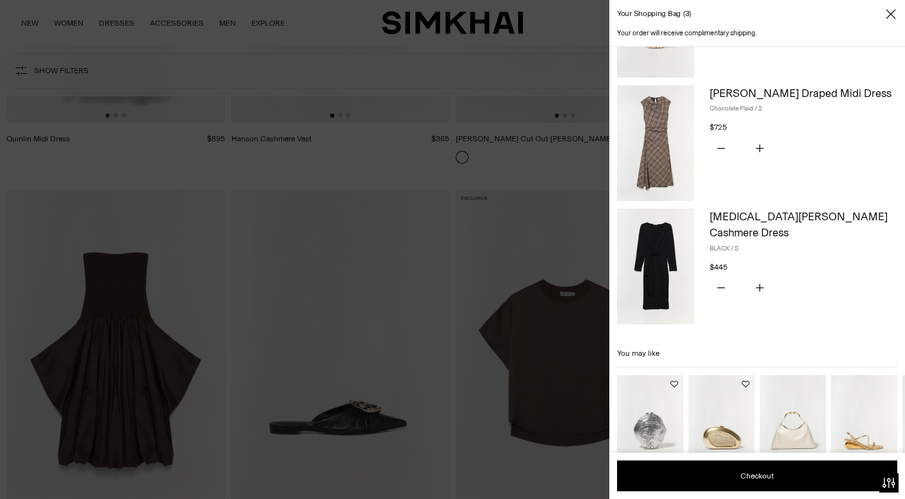
scroll to position [129, 0]
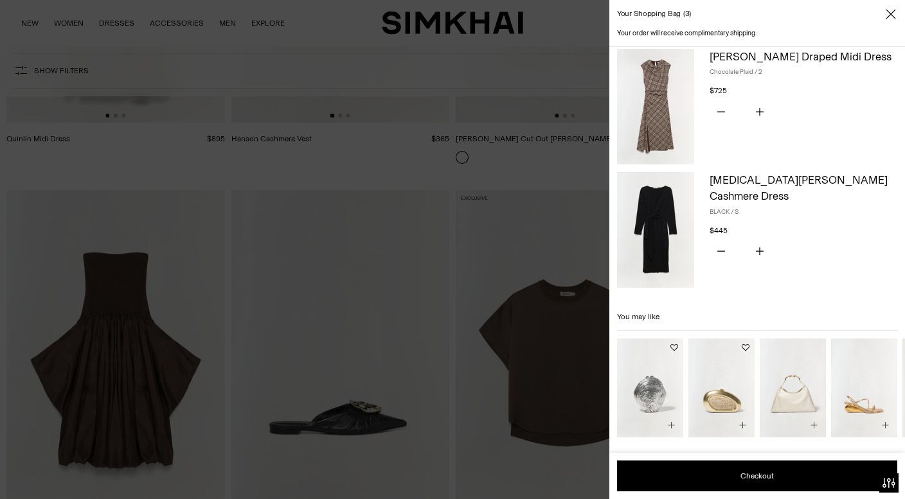
click at [453, 39] on div at bounding box center [452, 249] width 905 height 499
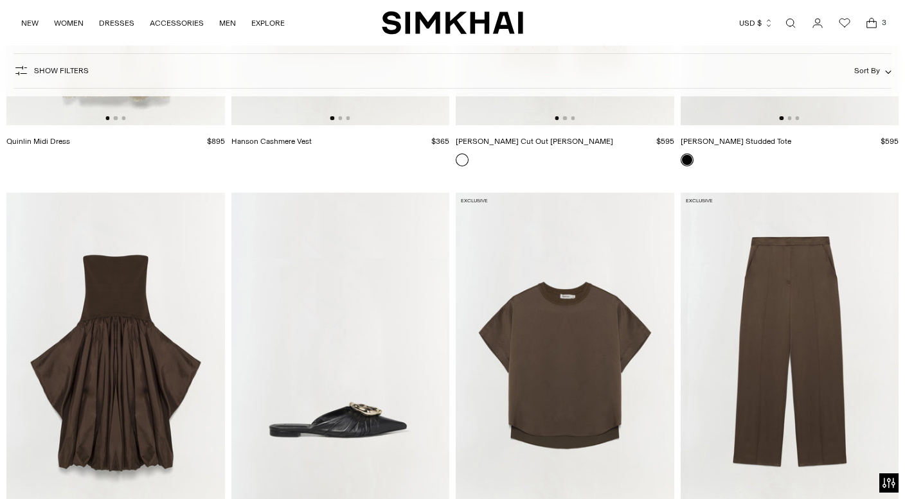
scroll to position [18138, 0]
click at [866, 21] on icon "Open cart modal" at bounding box center [872, 23] width 18 height 13
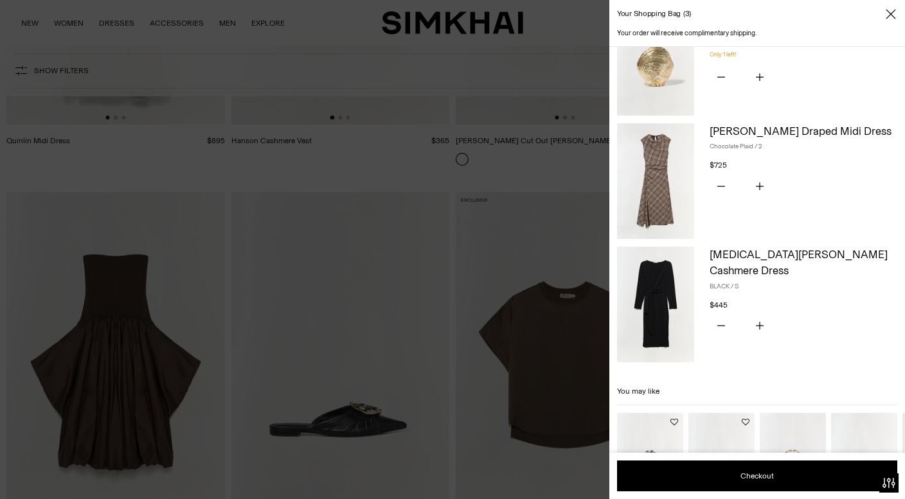
scroll to position [53, 0]
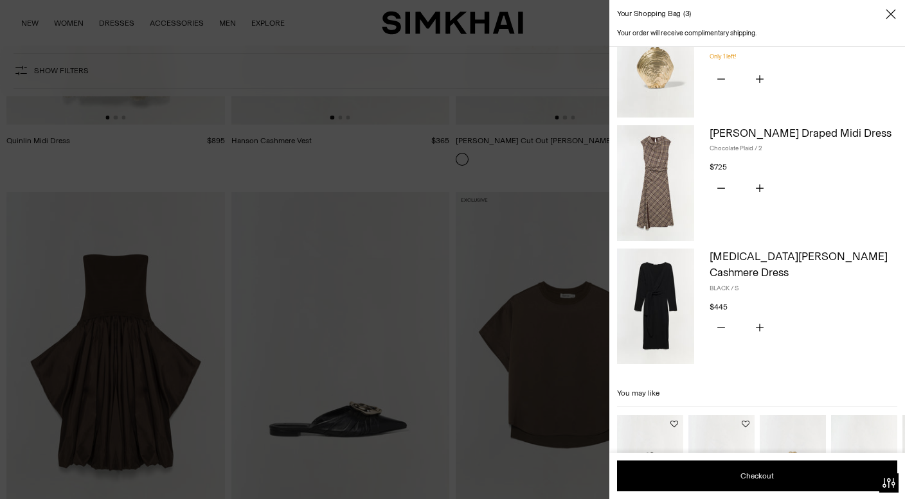
click at [741, 190] on input "*" at bounding box center [740, 188] width 31 height 27
click at [721, 189] on icon "Subtract product quantity" at bounding box center [721, 188] width 8 height 8
